Goal: Task Accomplishment & Management: Manage account settings

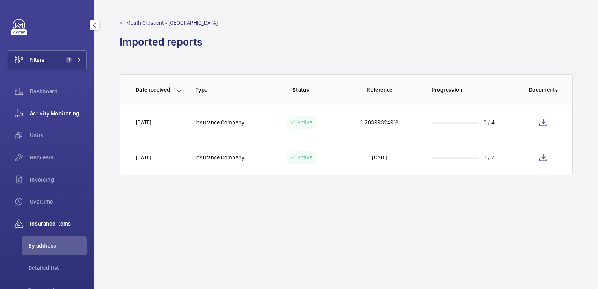
click at [48, 107] on div "Activity Monitoring" at bounding box center [47, 113] width 79 height 19
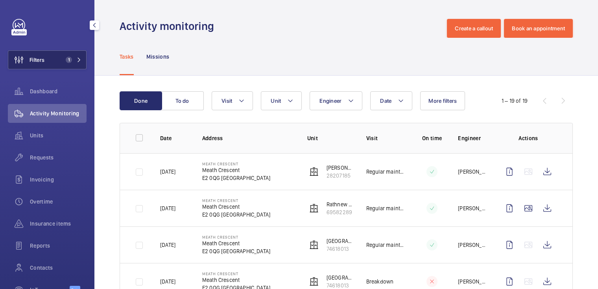
click at [50, 65] on button "Filters 1" at bounding box center [47, 59] width 79 height 19
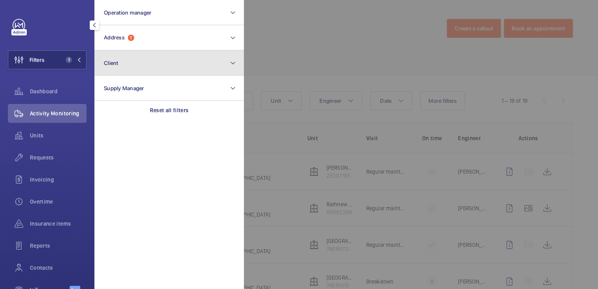
click at [142, 50] on button "Client" at bounding box center [169, 62] width 150 height 25
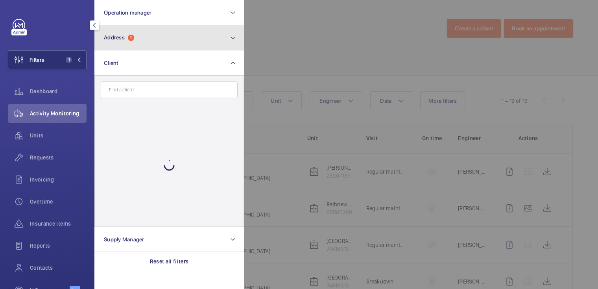
click at [149, 35] on button "Address 1" at bounding box center [169, 37] width 150 height 25
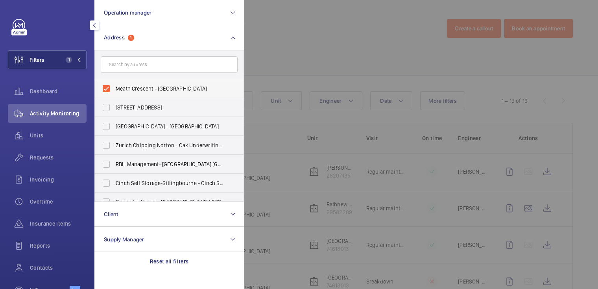
click at [131, 90] on span "Meath Crescent - [GEOGRAPHIC_DATA]" at bounding box center [170, 89] width 108 height 8
click at [114, 90] on input "Meath Crescent - [GEOGRAPHIC_DATA]" at bounding box center [106, 89] width 16 height 16
checkbox input "false"
click at [331, 35] on div at bounding box center [543, 144] width 598 height 289
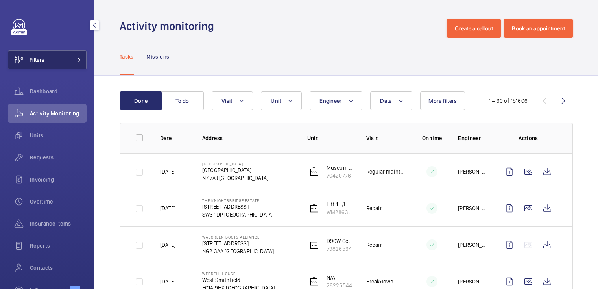
click at [66, 63] on button "Filters" at bounding box center [47, 59] width 79 height 19
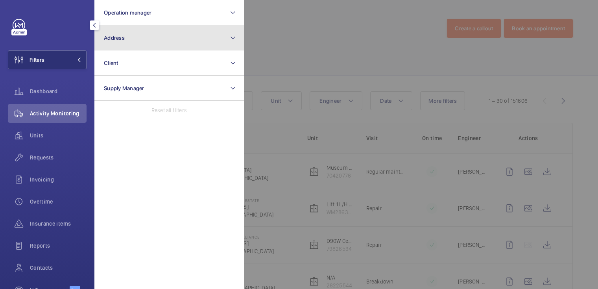
click at [161, 47] on button "Address" at bounding box center [169, 37] width 150 height 25
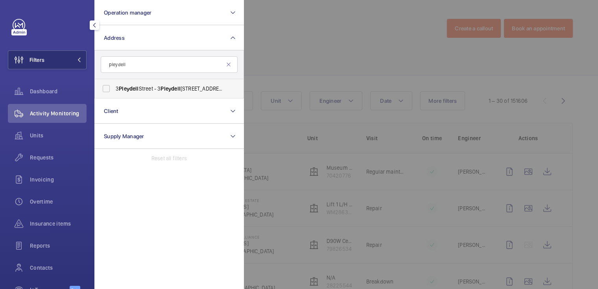
type input "pleydell"
click at [193, 85] on span "[STREET_ADDRESS]" at bounding box center [170, 89] width 108 height 8
click at [114, 85] on input "[STREET_ADDRESS]" at bounding box center [106, 89] width 16 height 16
checkbox input "true"
click at [296, 48] on div at bounding box center [543, 144] width 598 height 289
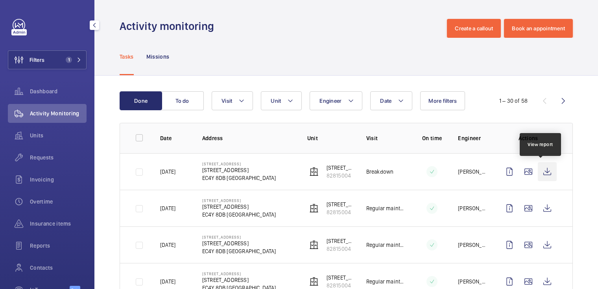
click at [544, 170] on wm-front-icon-button at bounding box center [547, 171] width 19 height 19
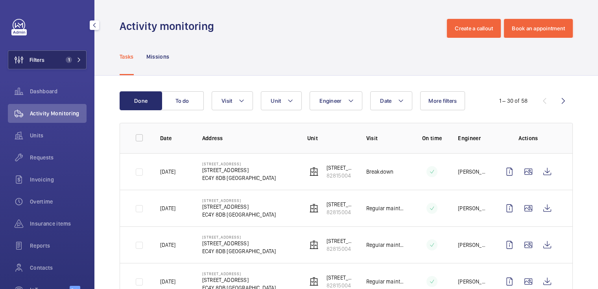
click at [63, 59] on span "1" at bounding box center [67, 60] width 9 height 6
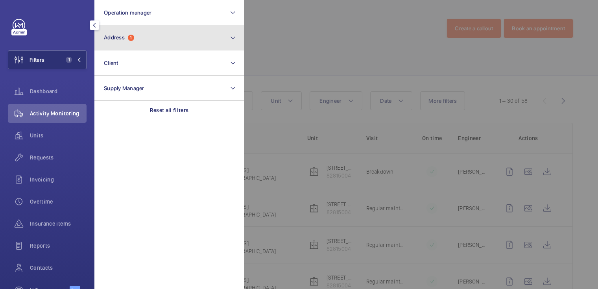
click at [123, 35] on span "Address" at bounding box center [114, 37] width 21 height 6
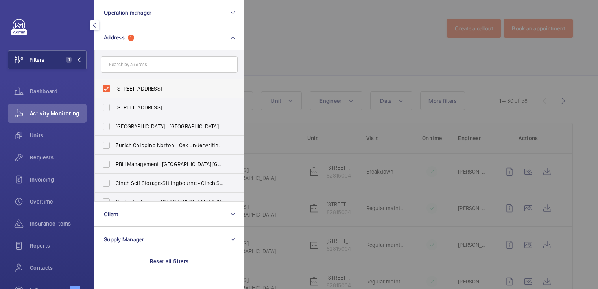
click at [128, 87] on span "[STREET_ADDRESS]" at bounding box center [170, 89] width 108 height 8
click at [114, 87] on input "[STREET_ADDRESS]" at bounding box center [106, 89] width 16 height 16
checkbox input "false"
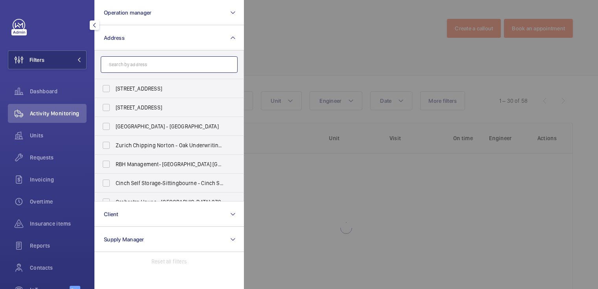
click at [132, 65] on input "text" at bounding box center [169, 64] width 137 height 17
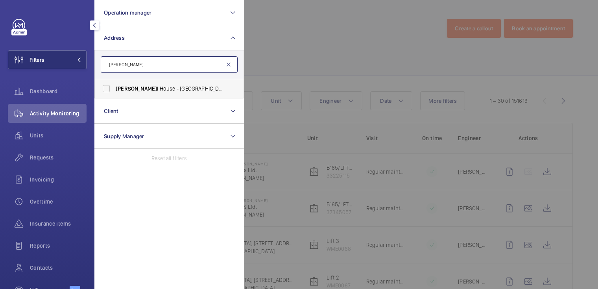
type input "[PERSON_NAME]"
click at [149, 89] on span "[PERSON_NAME] l House - [GEOGRAPHIC_DATA] 9HX" at bounding box center [170, 89] width 108 height 8
click at [114, 89] on input "[PERSON_NAME] l House - [GEOGRAPHIC_DATA] 9HX" at bounding box center [106, 89] width 16 height 16
checkbox input "true"
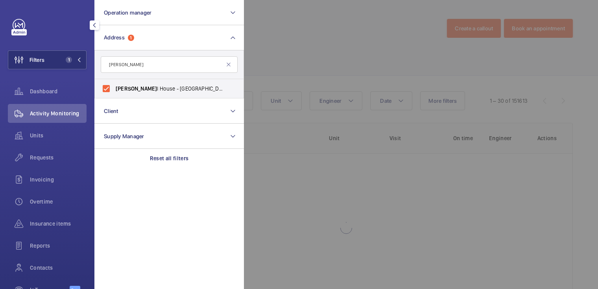
click at [320, 46] on div at bounding box center [543, 144] width 598 height 289
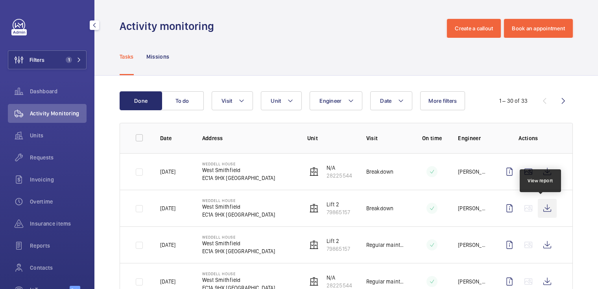
click at [541, 205] on wm-front-icon-button at bounding box center [547, 208] width 19 height 19
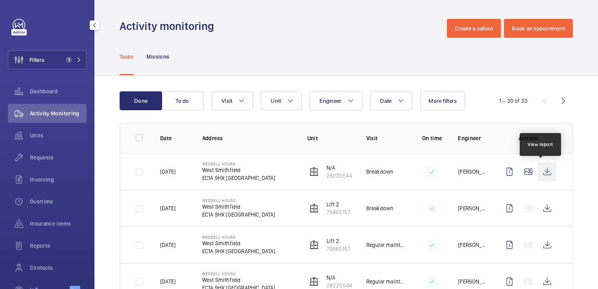
click at [539, 170] on wm-front-icon-button at bounding box center [547, 171] width 19 height 19
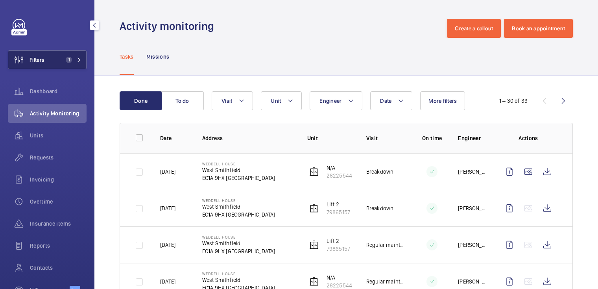
click at [54, 57] on button "Filters 1" at bounding box center [47, 59] width 79 height 19
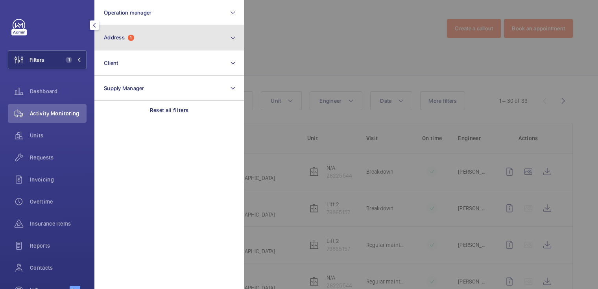
click at [134, 35] on span "Address 1" at bounding box center [119, 37] width 30 height 7
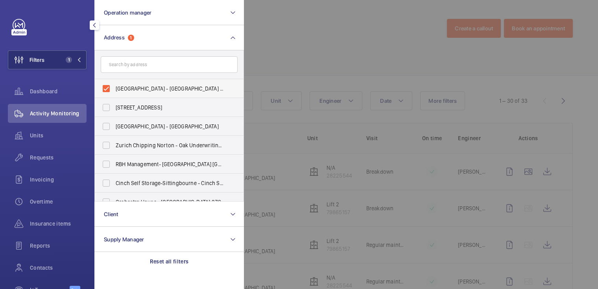
click at [129, 88] on span "[GEOGRAPHIC_DATA] - [GEOGRAPHIC_DATA] 9HX" at bounding box center [170, 89] width 108 height 8
click at [114, 88] on input "[GEOGRAPHIC_DATA] - [GEOGRAPHIC_DATA] 9HX" at bounding box center [106, 89] width 16 height 16
checkbox input "false"
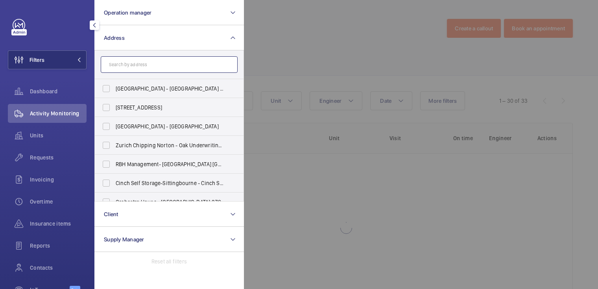
click at [135, 65] on input "text" at bounding box center [169, 64] width 137 height 17
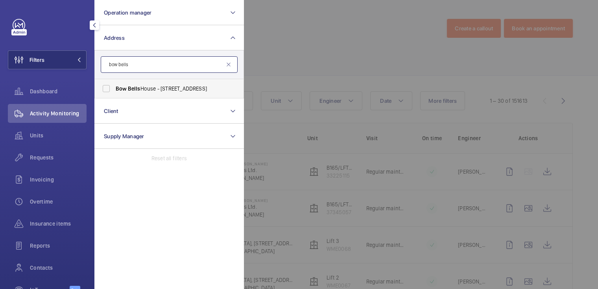
type input "bow bells"
click at [183, 86] on span "Bow Bells House - [STREET_ADDRESS]" at bounding box center [170, 89] width 108 height 8
click at [114, 86] on input "Bow Bells House - [STREET_ADDRESS]" at bounding box center [106, 89] width 16 height 16
checkbox input "true"
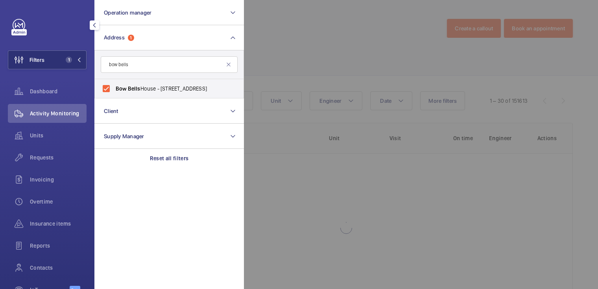
click at [292, 44] on div at bounding box center [543, 144] width 598 height 289
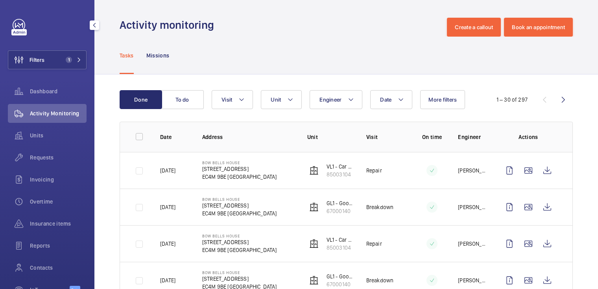
scroll to position [2, 0]
click at [540, 207] on wm-front-icon-button at bounding box center [547, 206] width 19 height 19
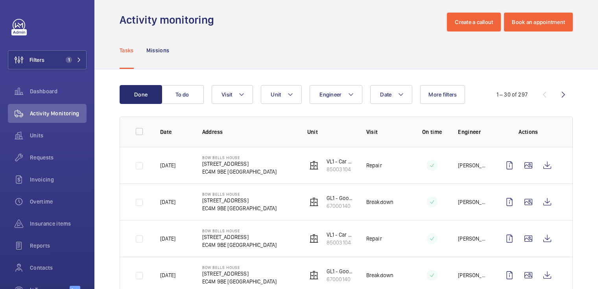
scroll to position [0, 0]
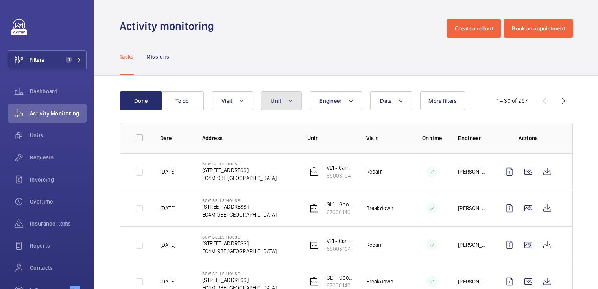
click at [292, 102] on mat-icon at bounding box center [290, 100] width 6 height 9
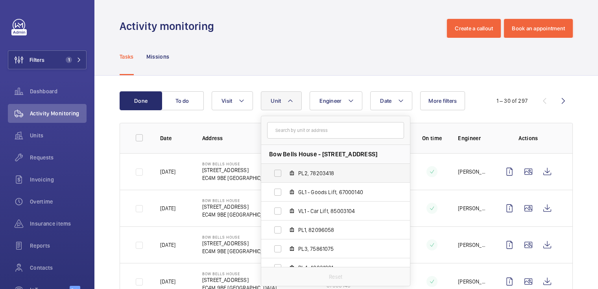
click at [331, 177] on label "PL2, 78203418" at bounding box center [329, 173] width 136 height 19
click at [286, 177] on input "PL2, 78203418" at bounding box center [278, 173] width 16 height 16
checkbox input "true"
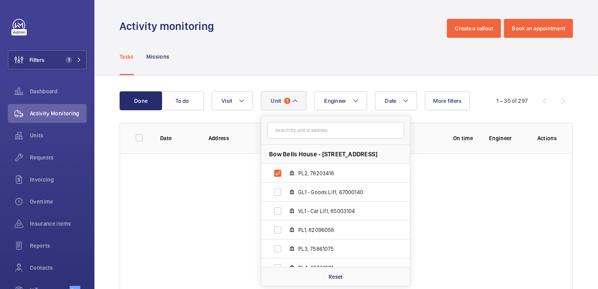
click at [388, 75] on div "Tasks Missions" at bounding box center [346, 56] width 453 height 37
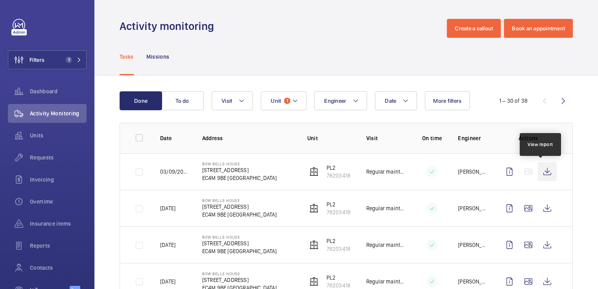
click at [538, 169] on wm-front-icon-button at bounding box center [547, 171] width 19 height 19
click at [60, 223] on span "Insurance items" at bounding box center [58, 224] width 57 height 8
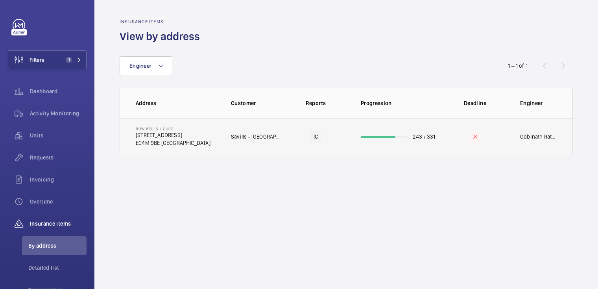
click at [433, 139] on p "243 / 331" at bounding box center [424, 137] width 23 height 8
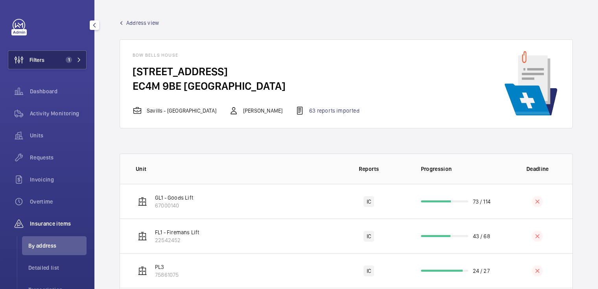
click at [63, 67] on button "Filters 1" at bounding box center [47, 59] width 79 height 19
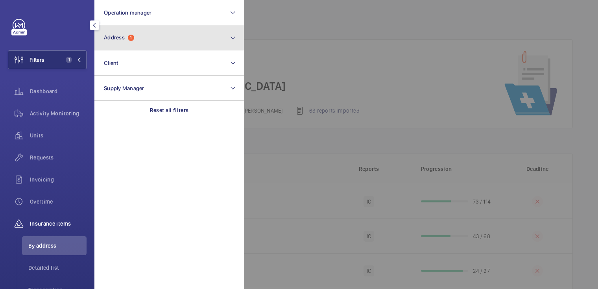
click at [130, 48] on button "Address 1" at bounding box center [169, 37] width 150 height 25
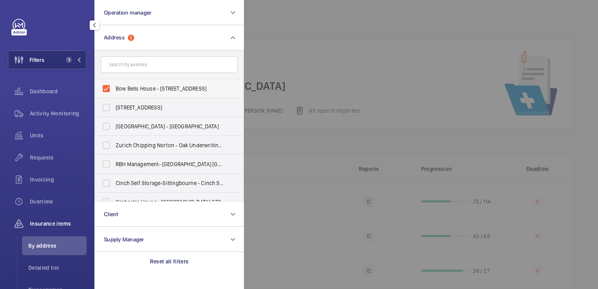
drag, startPoint x: 130, startPoint y: 88, endPoint x: 131, endPoint y: 84, distance: 4.1
click at [130, 88] on span "Bow Bells House - [STREET_ADDRESS]" at bounding box center [170, 89] width 108 height 8
click at [114, 88] on input "Bow Bells House - [STREET_ADDRESS]" at bounding box center [106, 89] width 16 height 16
checkbox input "false"
click at [138, 66] on input "text" at bounding box center [169, 64] width 137 height 17
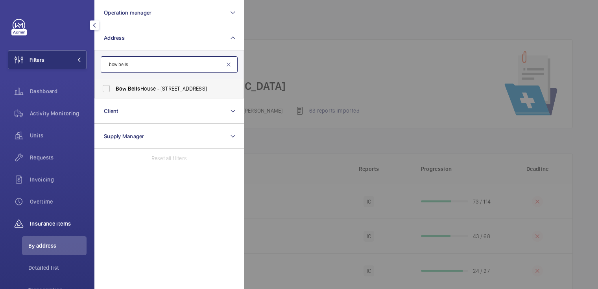
type input "bow bells"
click at [138, 85] on span "Bells" at bounding box center [134, 88] width 13 height 6
click at [114, 85] on input "Bow Bells House - [STREET_ADDRESS]" at bounding box center [106, 89] width 16 height 16
checkbox input "true"
drag, startPoint x: 301, startPoint y: 48, endPoint x: 288, endPoint y: 50, distance: 13.6
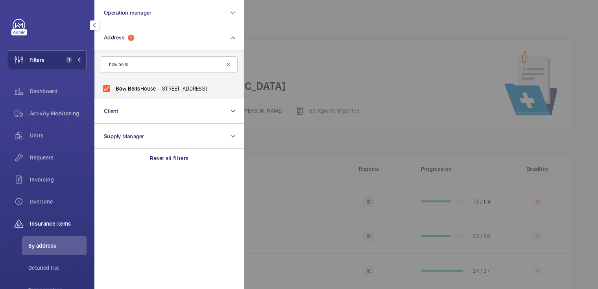
click at [301, 48] on div at bounding box center [543, 144] width 598 height 289
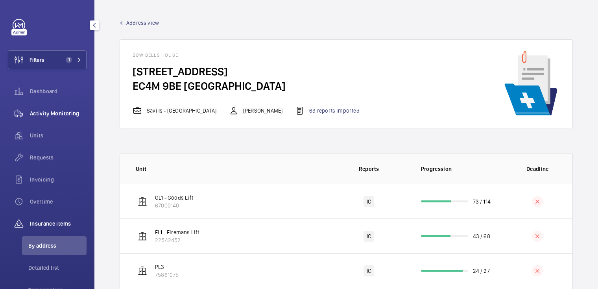
click at [59, 111] on span "Activity Monitoring" at bounding box center [58, 113] width 57 height 8
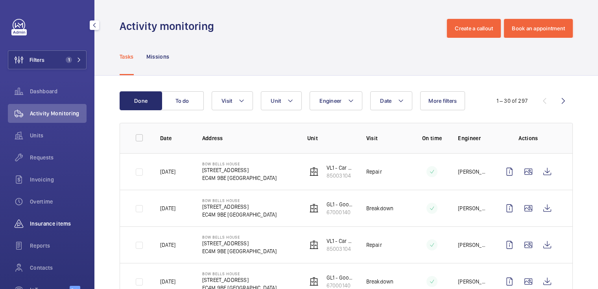
click at [44, 220] on span "Insurance items" at bounding box center [58, 224] width 57 height 8
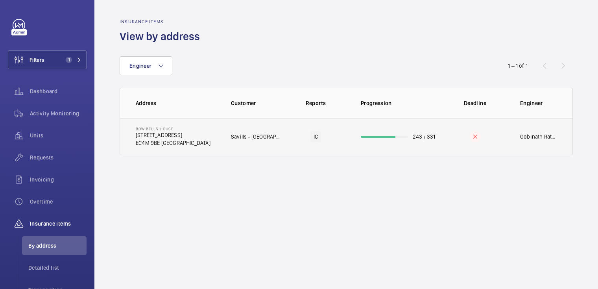
click at [428, 132] on td "243 / 331" at bounding box center [395, 136] width 94 height 37
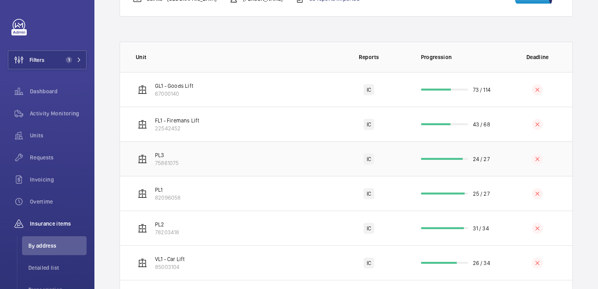
scroll to position [112, 0]
click at [486, 232] on td "31 / 34" at bounding box center [455, 227] width 94 height 35
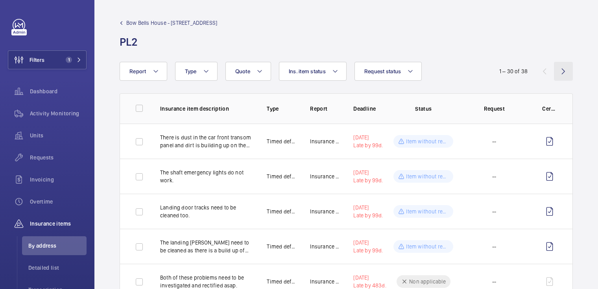
click at [562, 69] on wm-front-icon-button at bounding box center [563, 71] width 19 height 19
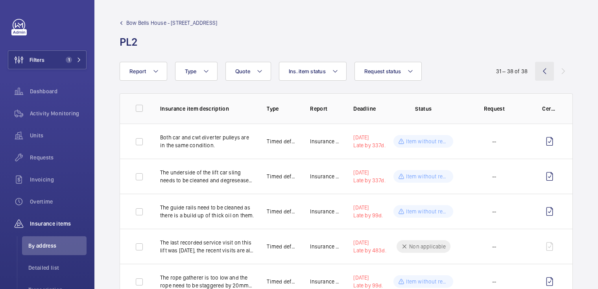
click at [536, 71] on wm-front-icon-button at bounding box center [544, 71] width 19 height 19
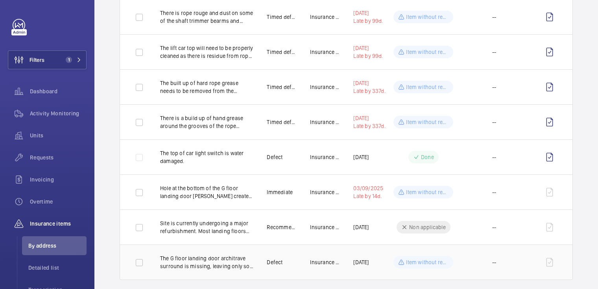
scroll to position [898, 0]
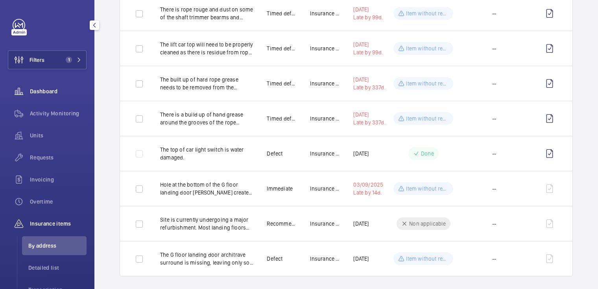
drag, startPoint x: 66, startPoint y: 114, endPoint x: 67, endPoint y: 87, distance: 27.2
click at [67, 114] on span "Activity Monitoring" at bounding box center [58, 113] width 57 height 8
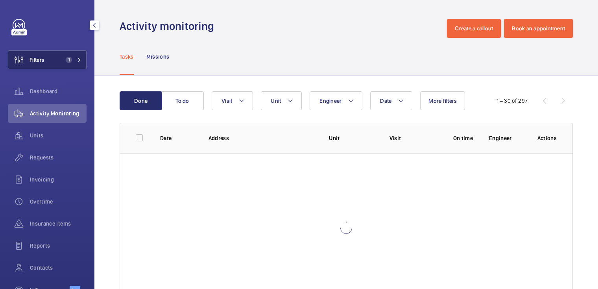
drag, startPoint x: 62, startPoint y: 60, endPoint x: 71, endPoint y: 61, distance: 9.1
click at [66, 59] on span "1" at bounding box center [69, 60] width 6 height 6
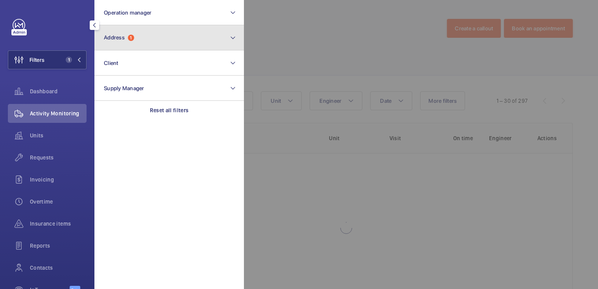
click at [142, 41] on button "Address 1" at bounding box center [169, 37] width 150 height 25
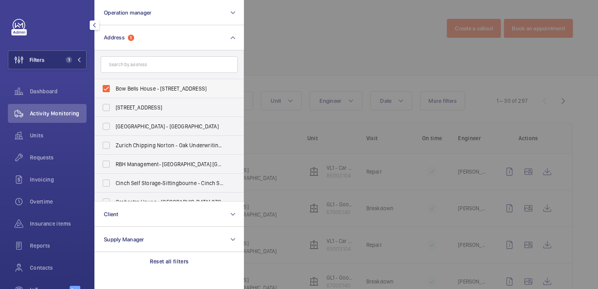
click at [131, 86] on span "Bow Bells House - [STREET_ADDRESS]" at bounding box center [170, 89] width 108 height 8
click at [114, 86] on input "Bow Bells House - [STREET_ADDRESS]" at bounding box center [106, 89] width 16 height 16
checkbox input "false"
click at [294, 37] on div at bounding box center [543, 144] width 598 height 289
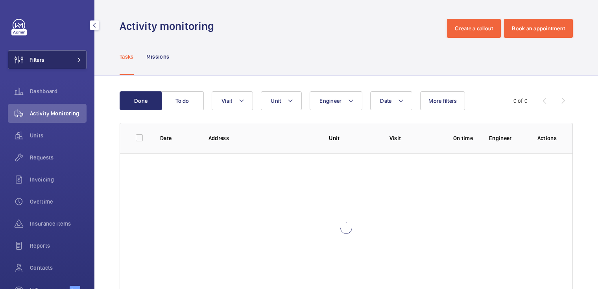
click at [54, 60] on button "Filters" at bounding box center [47, 59] width 79 height 19
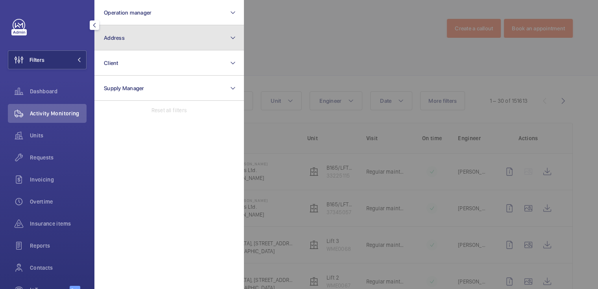
click at [153, 39] on button "Address" at bounding box center [169, 37] width 150 height 25
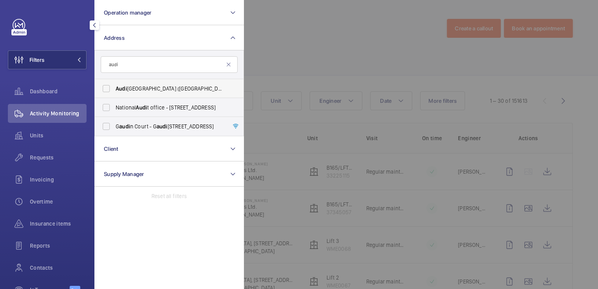
type input "audi"
click at [172, 87] on span "Audi West London (Brentford) - 958 Great West Road, BRENTFORD TW8 9BQ" at bounding box center [170, 89] width 108 height 8
click at [114, 87] on input "Audi West London (Brentford) - 958 Great West Road, BRENTFORD TW8 9BQ" at bounding box center [106, 89] width 16 height 16
checkbox input "true"
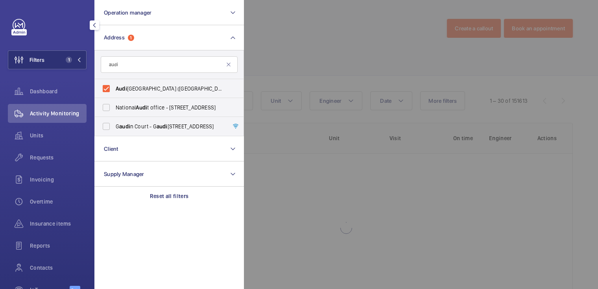
click at [314, 32] on div at bounding box center [543, 144] width 598 height 289
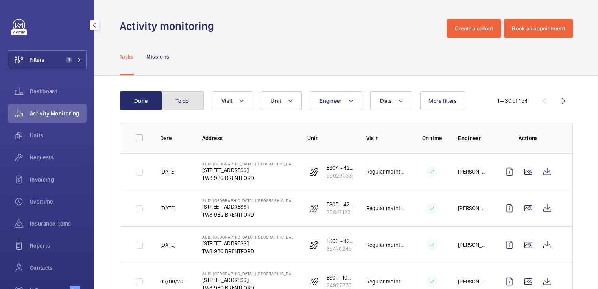
click at [194, 105] on button "To do" at bounding box center [182, 100] width 42 height 19
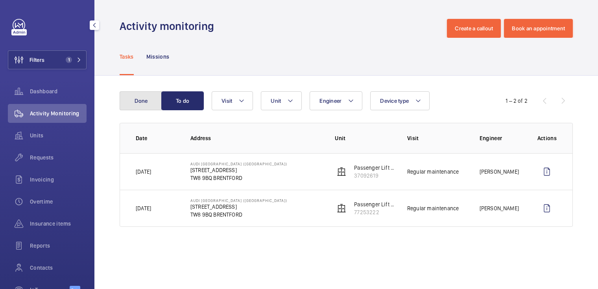
click at [145, 105] on button "Done" at bounding box center [141, 100] width 42 height 19
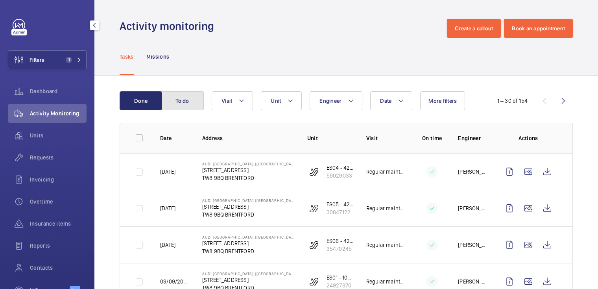
click at [190, 104] on button "To do" at bounding box center [182, 100] width 42 height 19
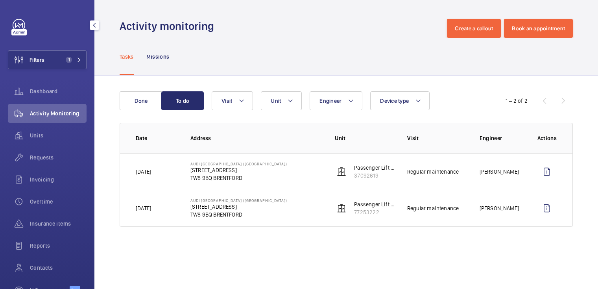
click at [142, 111] on wm-front-table "Done To do Engineer Unit Device type Visit 1 – 2 of 2 Date Address Unit Visit E…" at bounding box center [346, 158] width 453 height 135
click at [144, 102] on button "Done" at bounding box center [141, 100] width 42 height 19
